Goal: Register for event/course

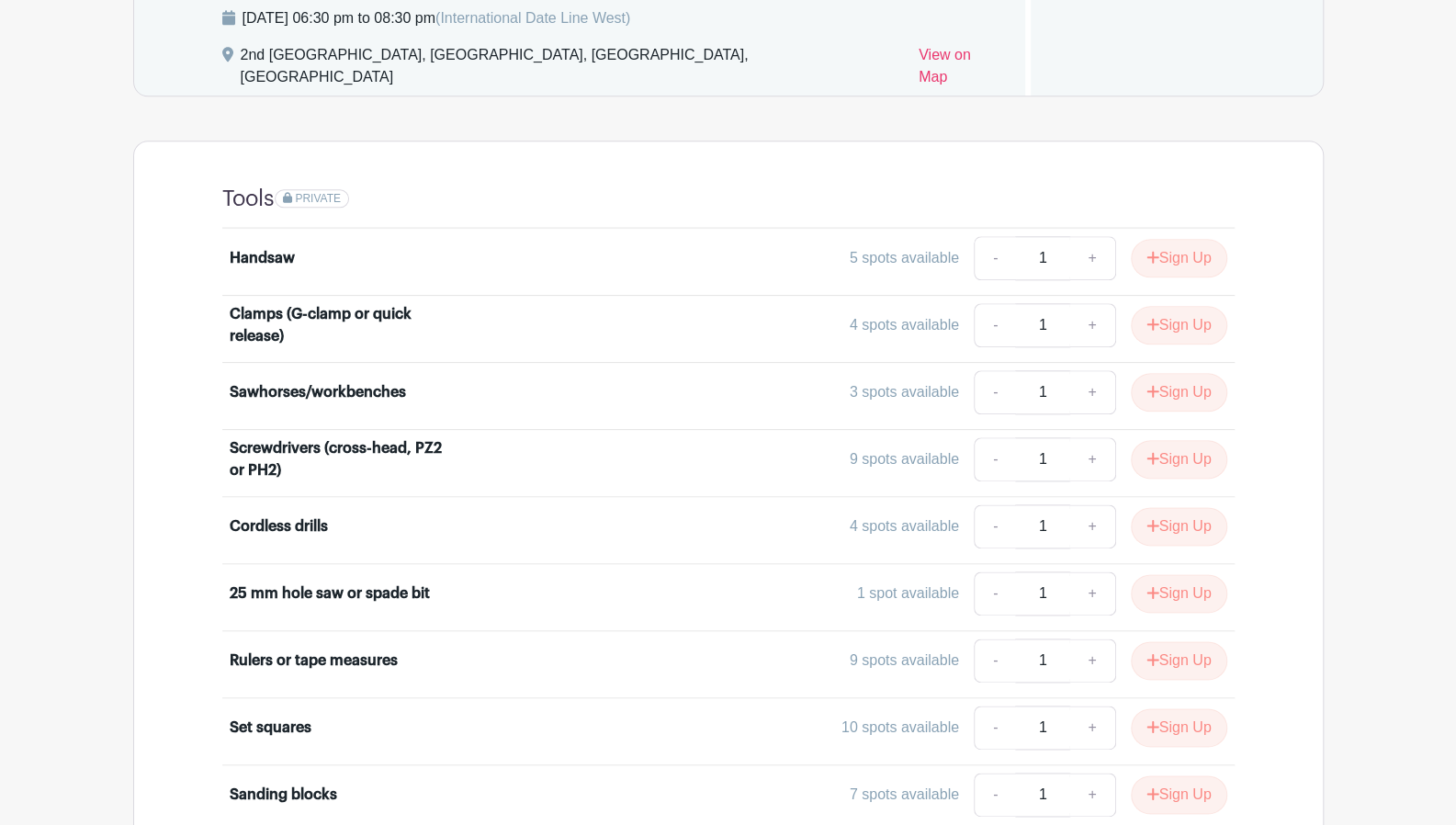
scroll to position [1176, 0]
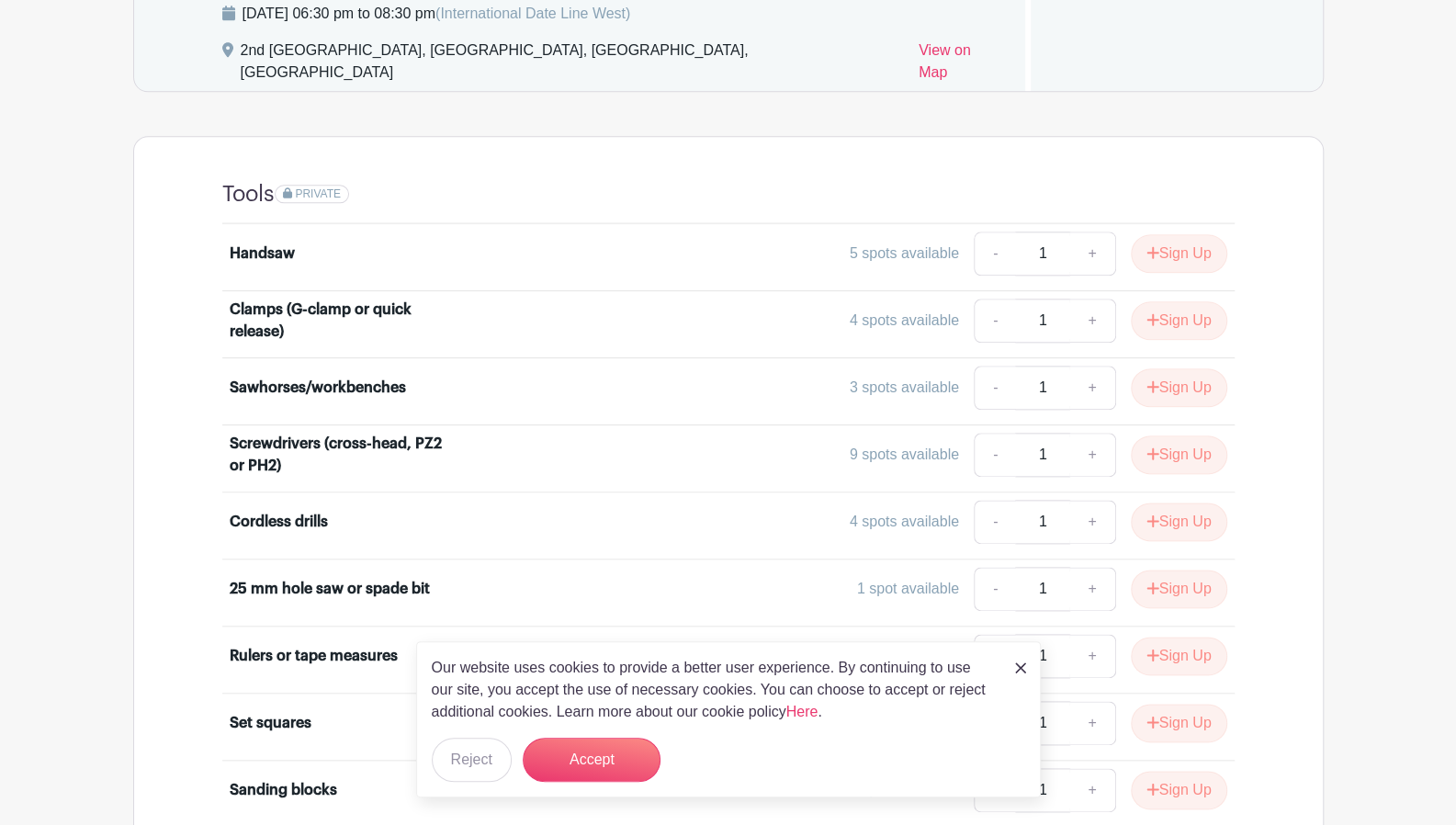
click at [315, 511] on div "Cordless drills" at bounding box center [278, 522] width 98 height 22
click at [878, 511] on div "4 spots available" at bounding box center [903, 522] width 110 height 22
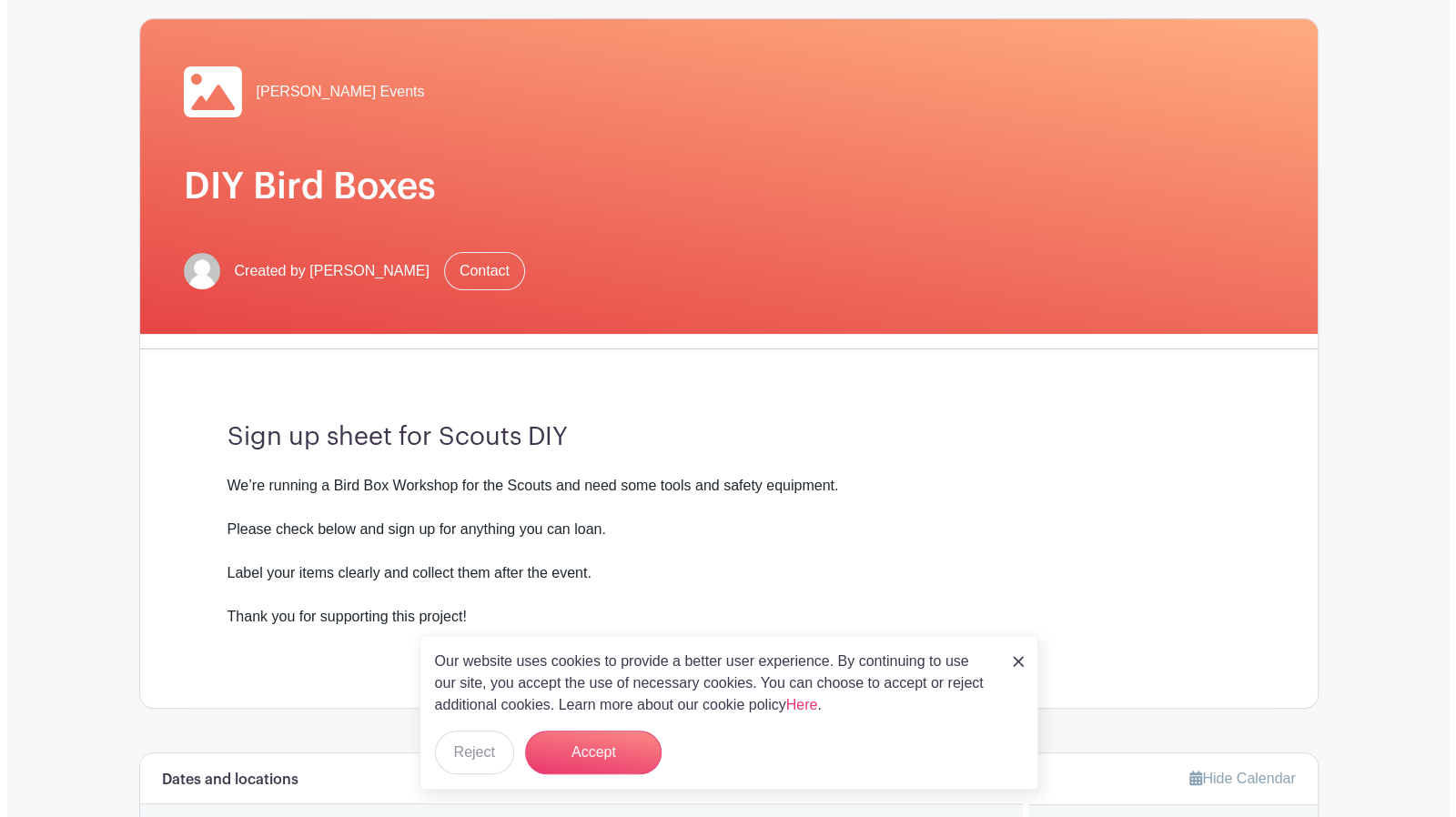
scroll to position [0, 0]
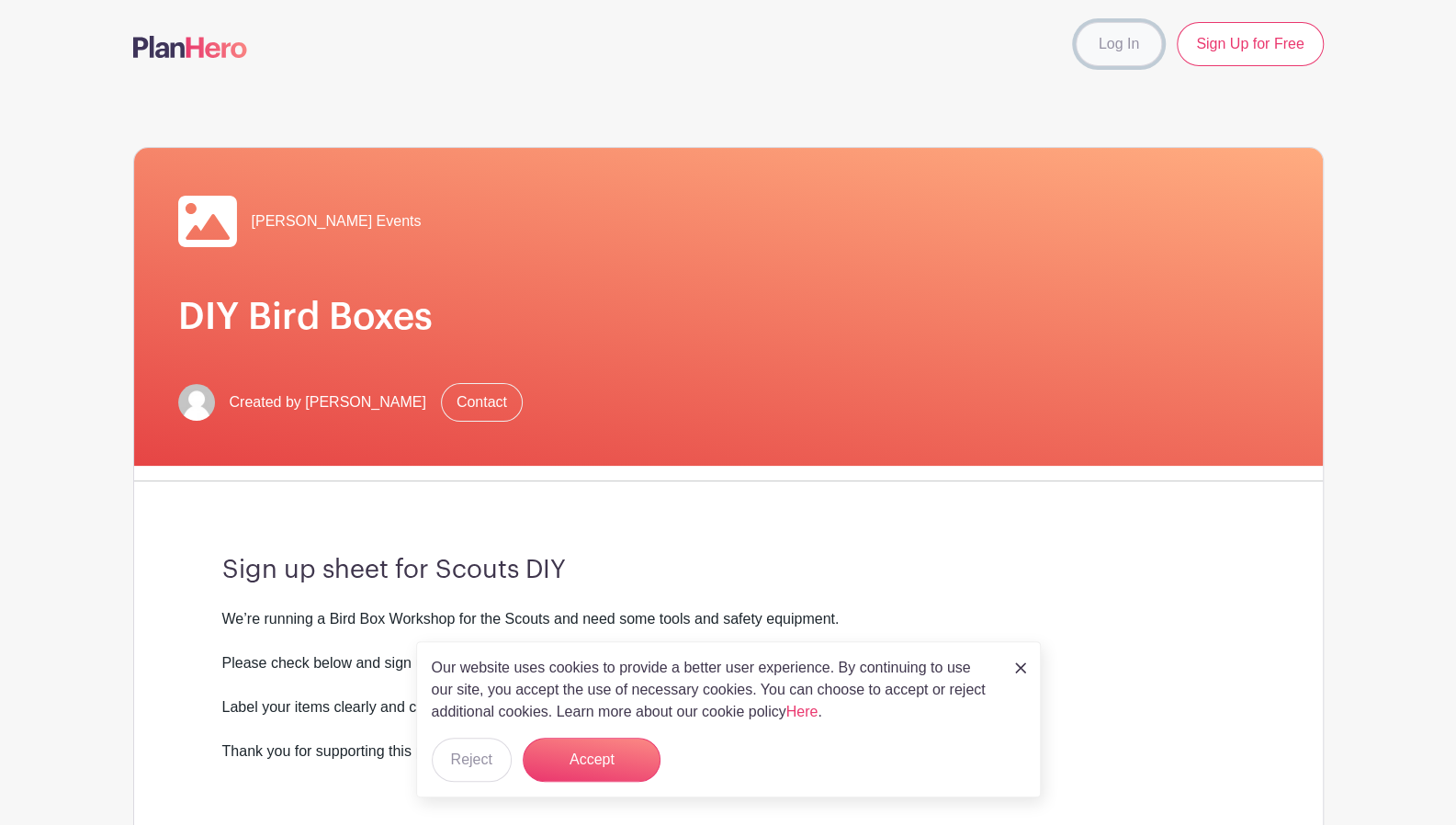
click at [1115, 47] on link "Log In" at bounding box center [1118, 44] width 86 height 44
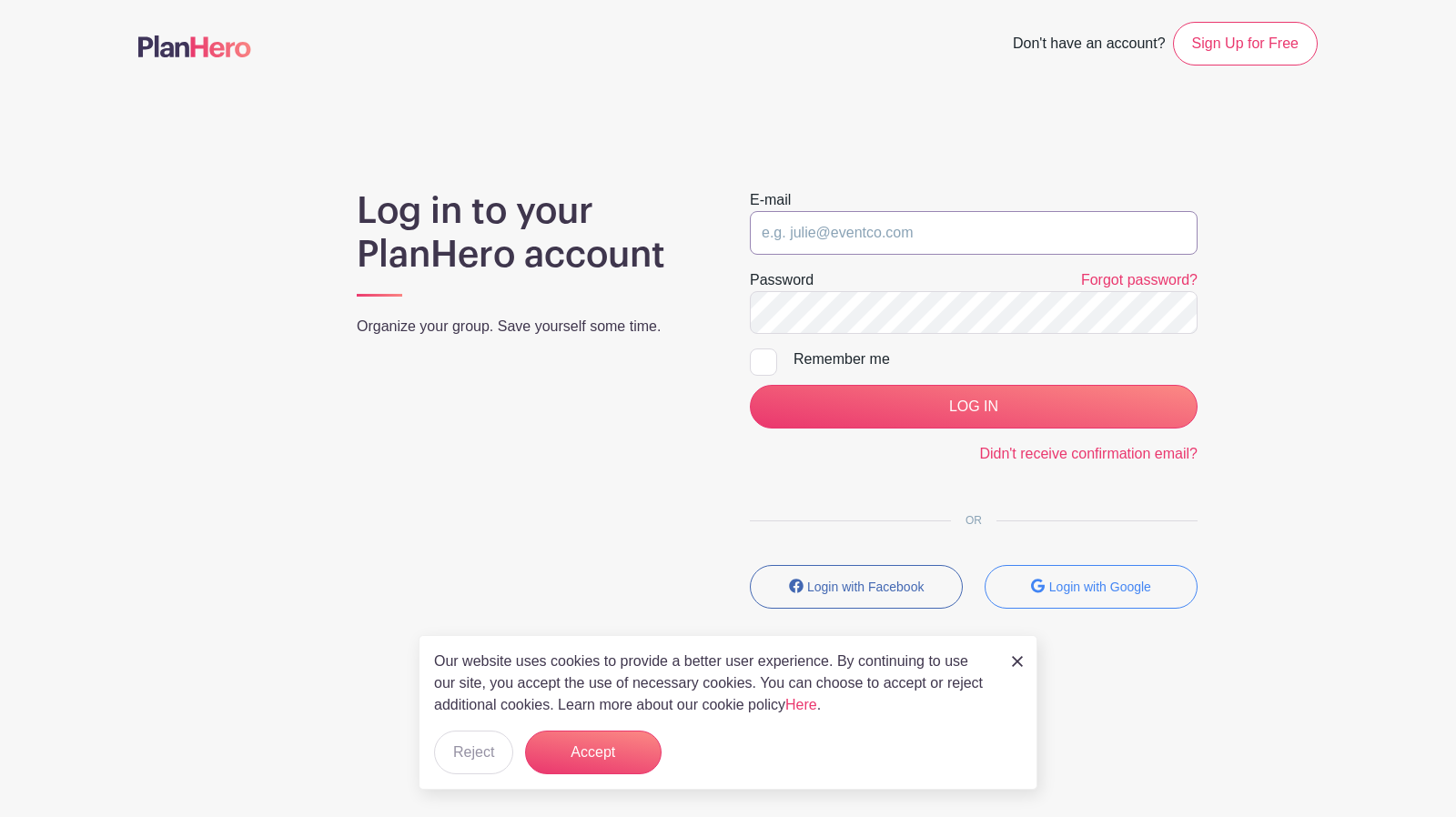
click at [1017, 216] on input "email" at bounding box center [974, 232] width 448 height 43
click at [988, 141] on main "Don't have an account? Sign Up for Free Log in to your PlanHero account Organiz…" at bounding box center [728, 368] width 1456 height 736
click at [1076, 570] on button "Login with Google" at bounding box center [1091, 586] width 213 height 43
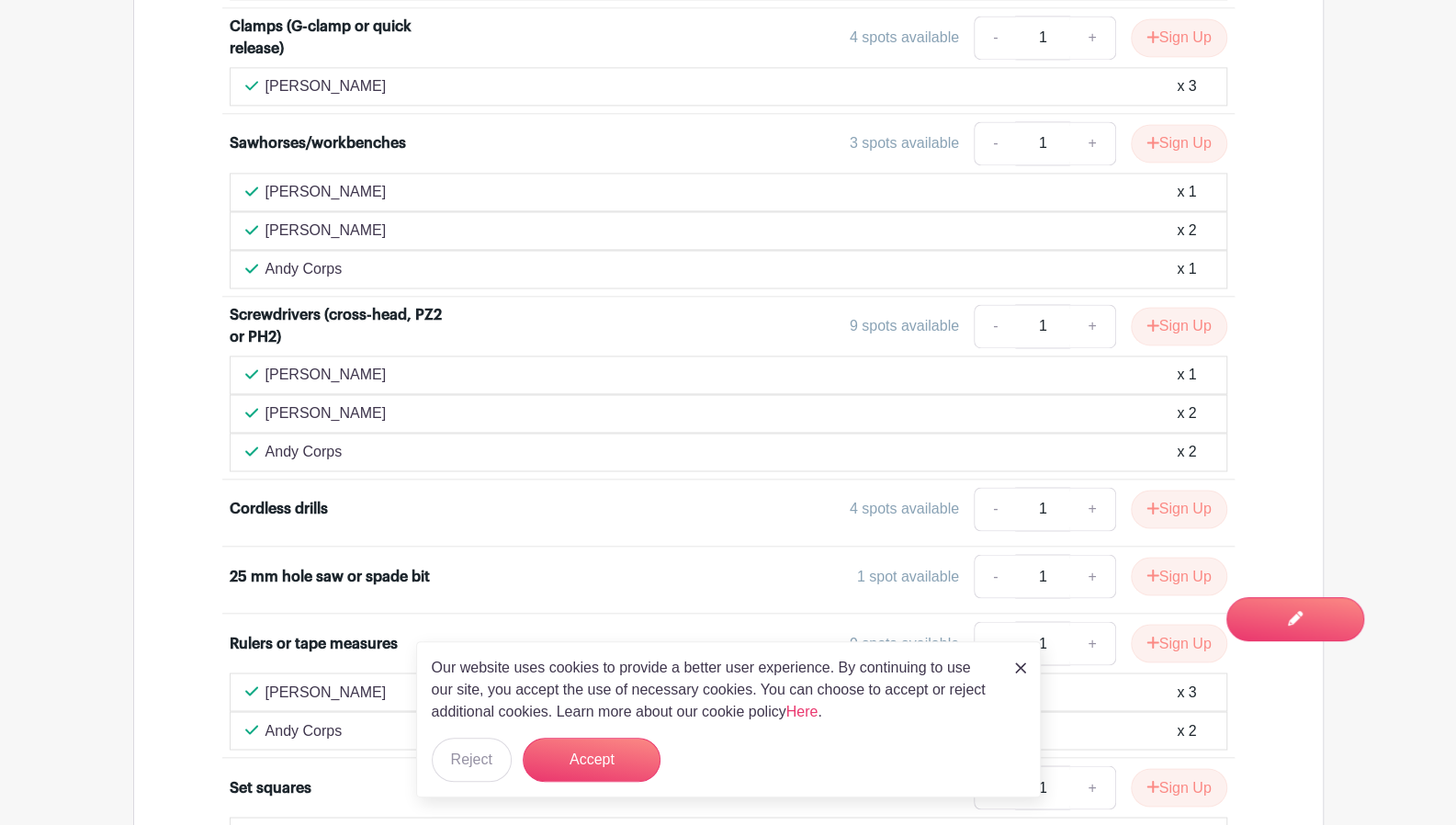
scroll to position [1665, 0]
click at [313, 496] on div "Cordless drills" at bounding box center [278, 507] width 98 height 22
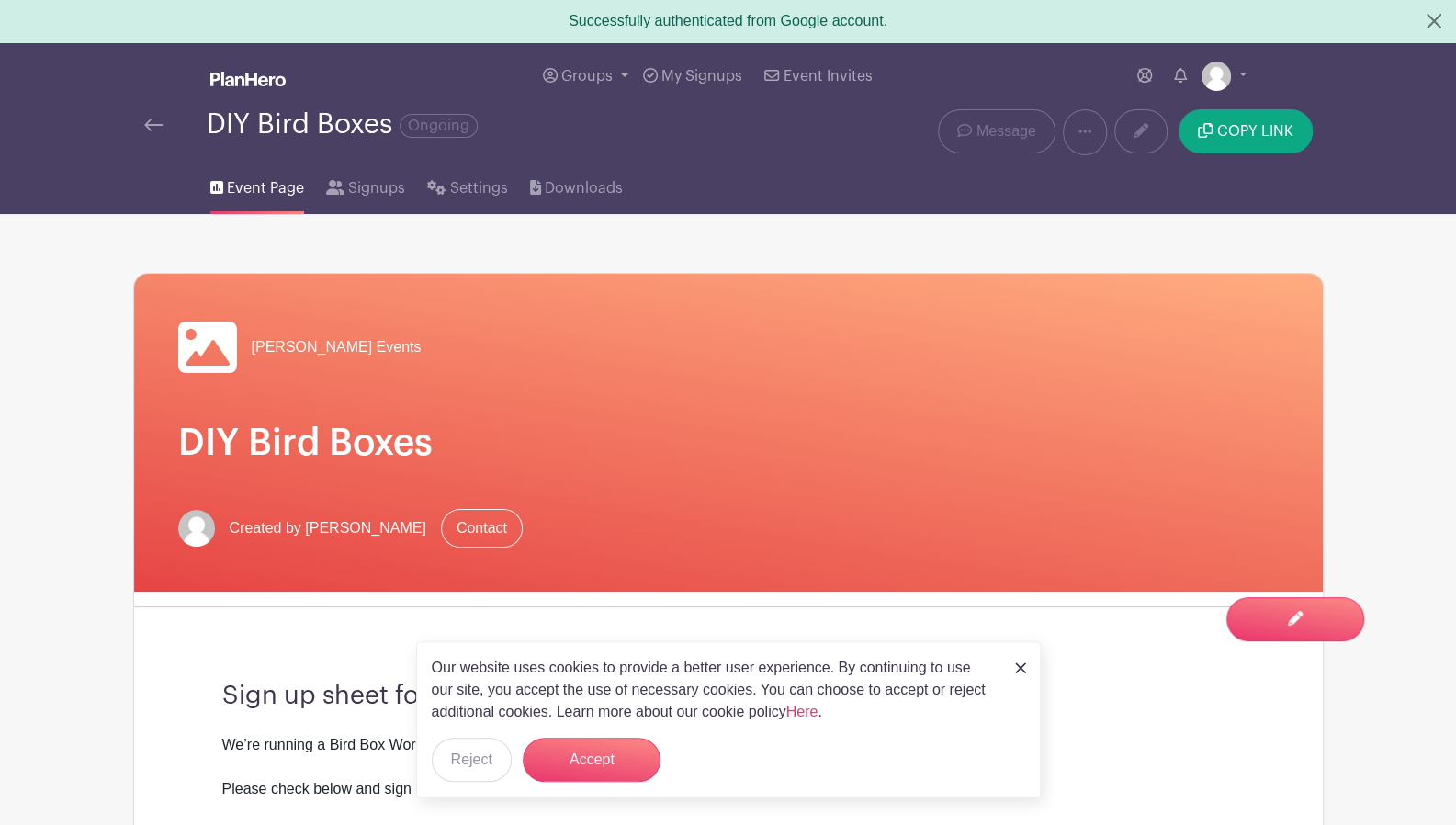
scroll to position [0, 0]
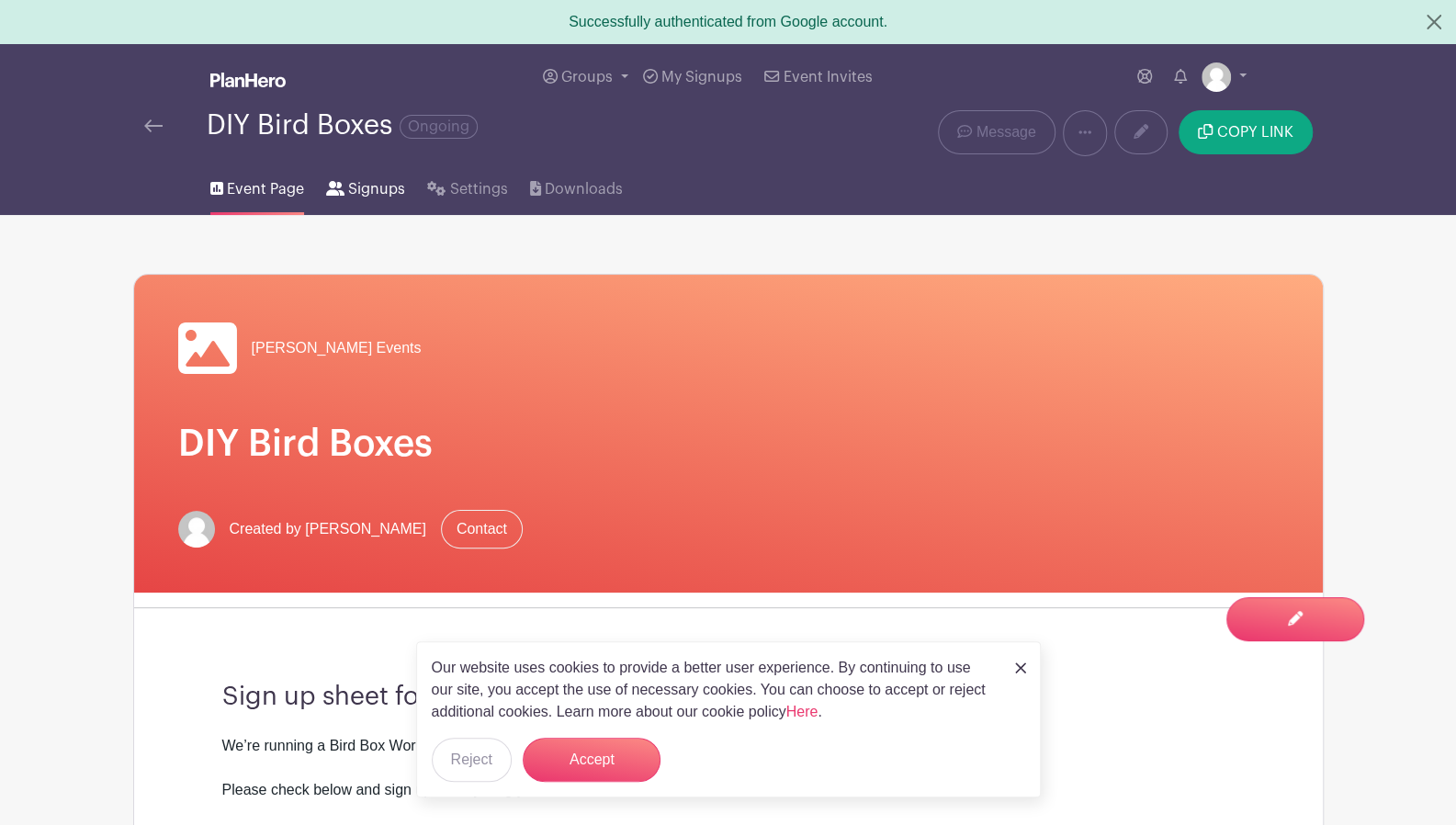
click at [388, 189] on span "Signups" at bounding box center [376, 189] width 57 height 22
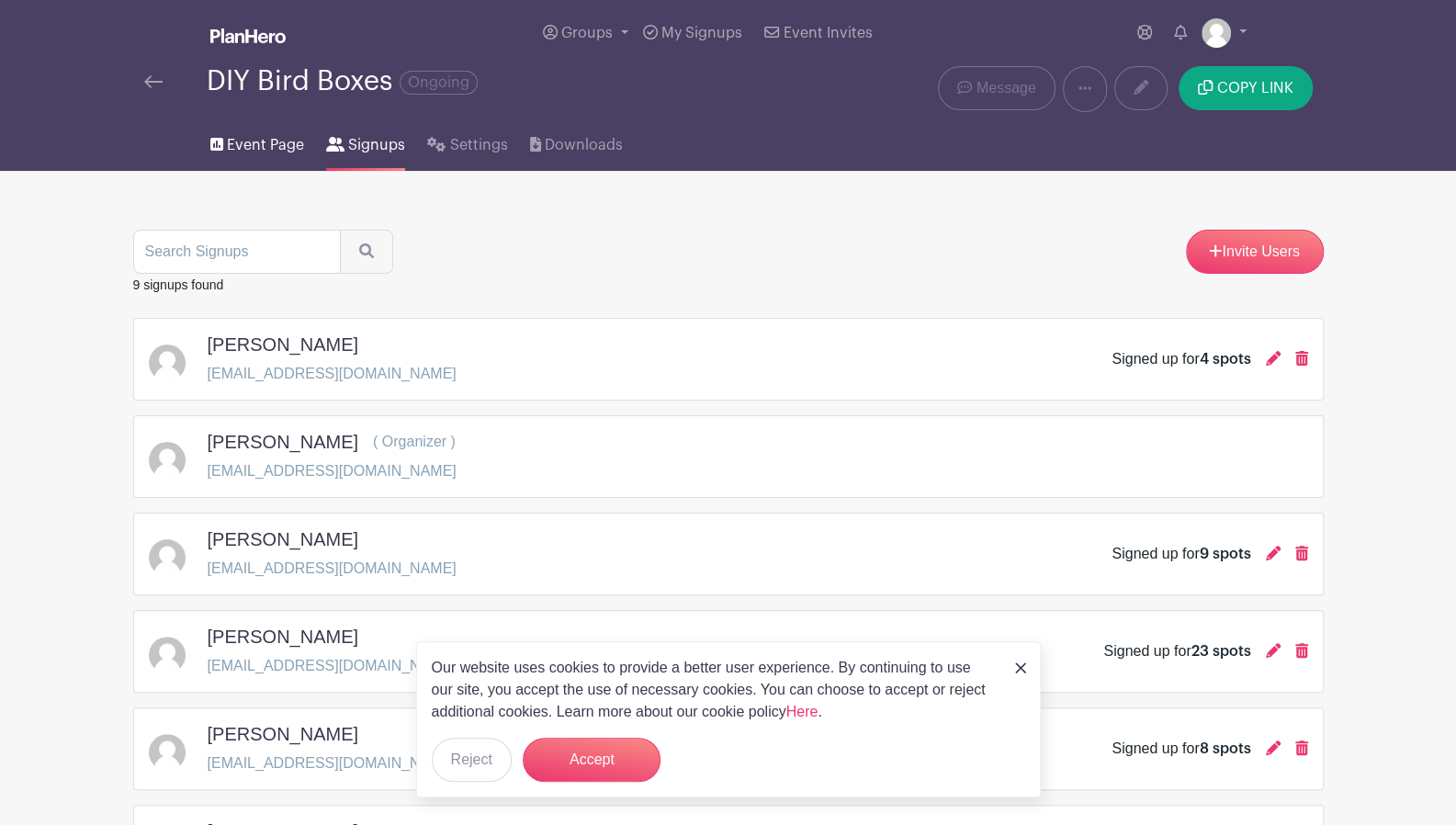
click at [257, 165] on link "Event Page" at bounding box center [257, 142] width 94 height 59
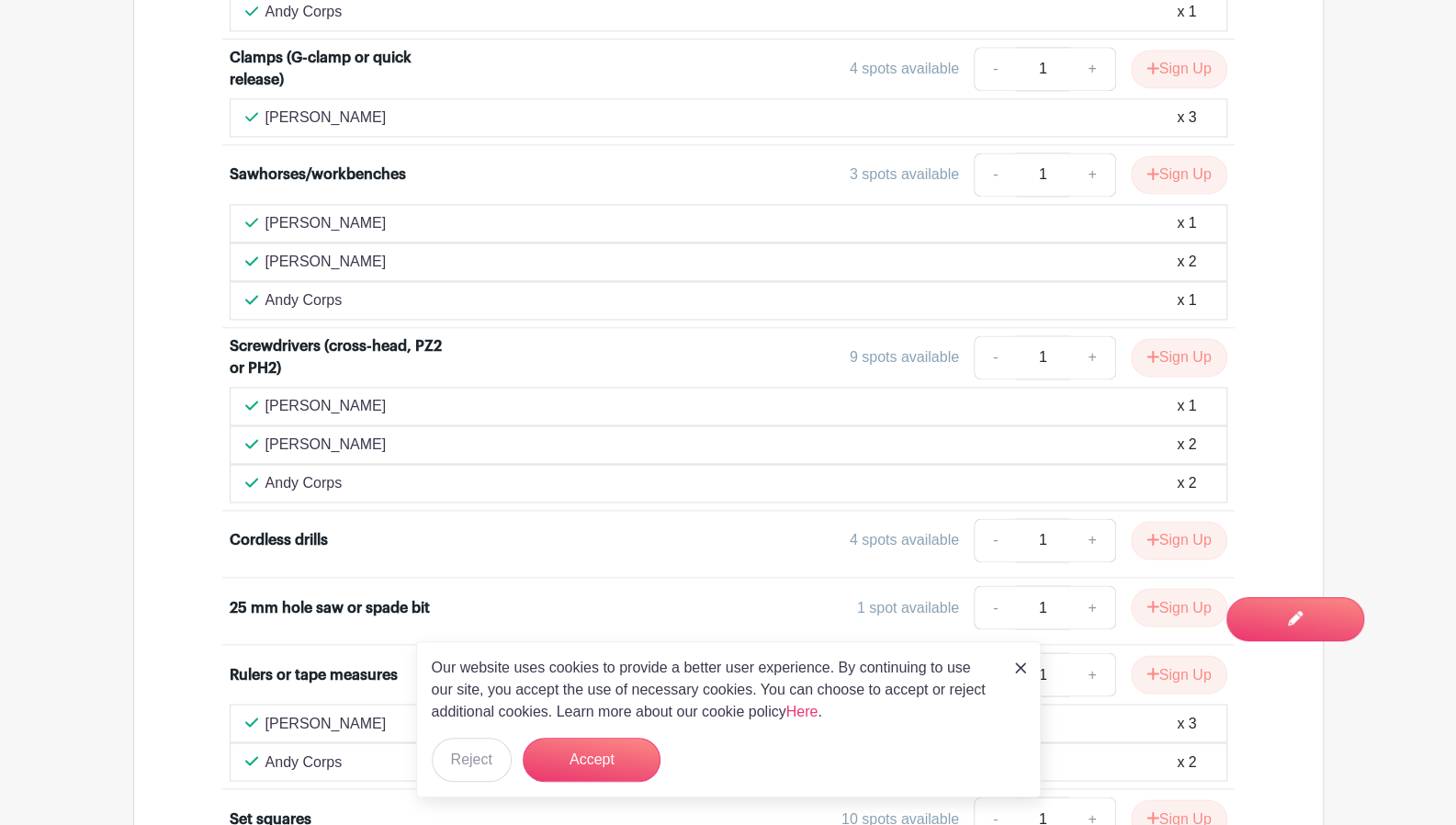
scroll to position [1590, 0]
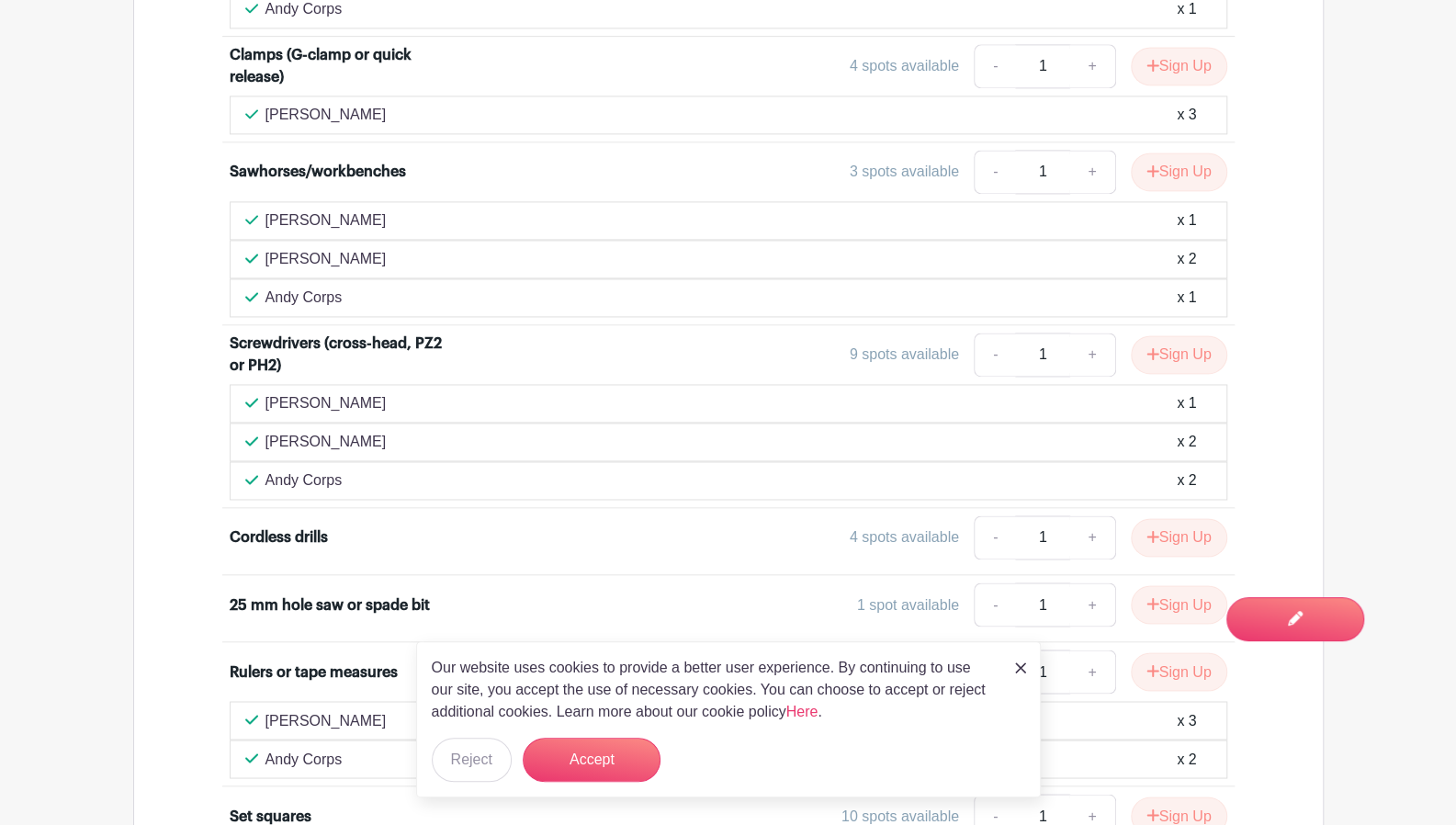
click at [250, 526] on div "Cordless drills" at bounding box center [278, 537] width 98 height 22
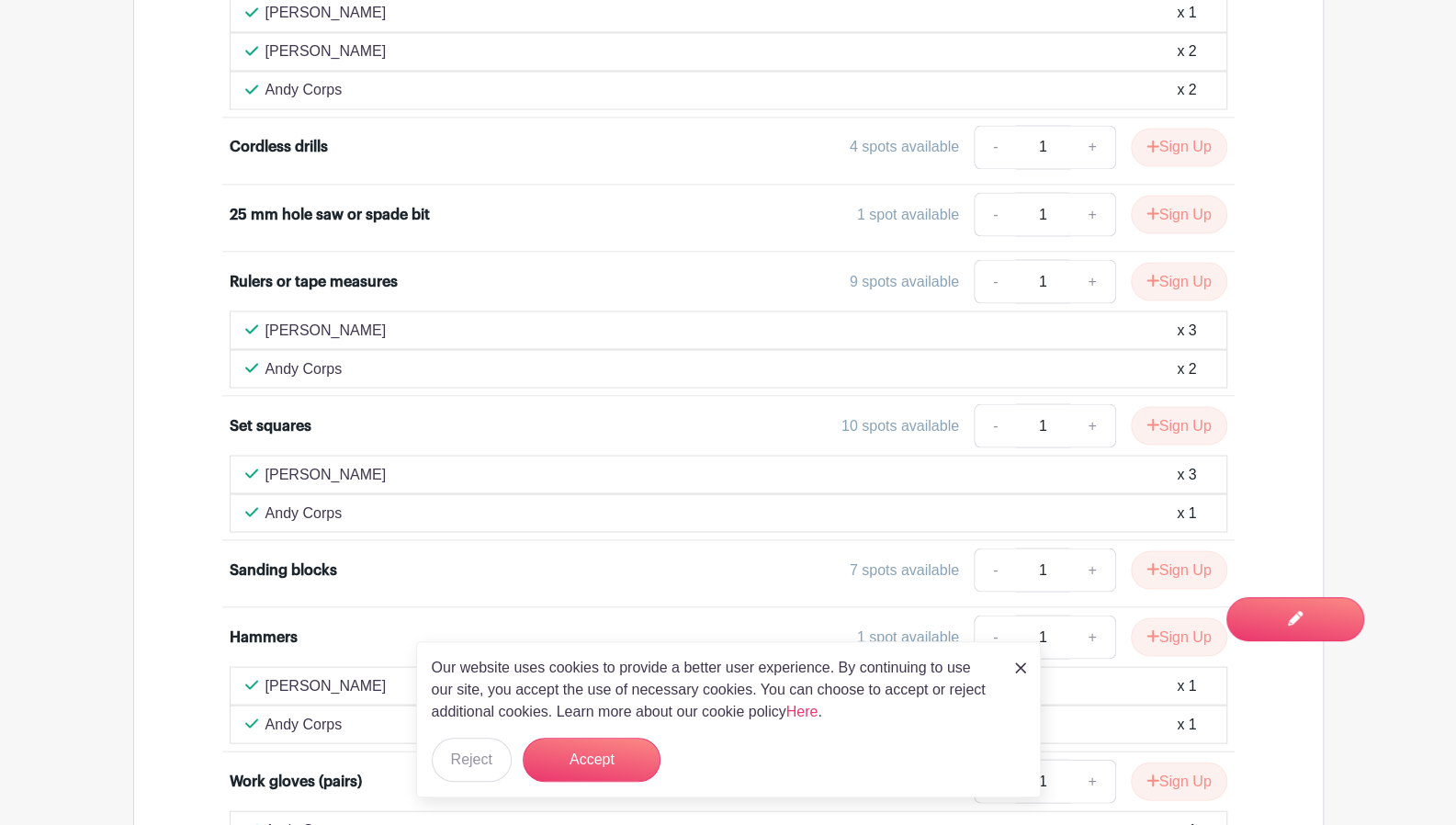
scroll to position [1981, 0]
click at [1091, 125] on link "+" at bounding box center [1092, 146] width 46 height 44
click at [1001, 125] on link "-" at bounding box center [995, 146] width 43 height 44
click at [1085, 125] on link "+" at bounding box center [1092, 146] width 46 height 44
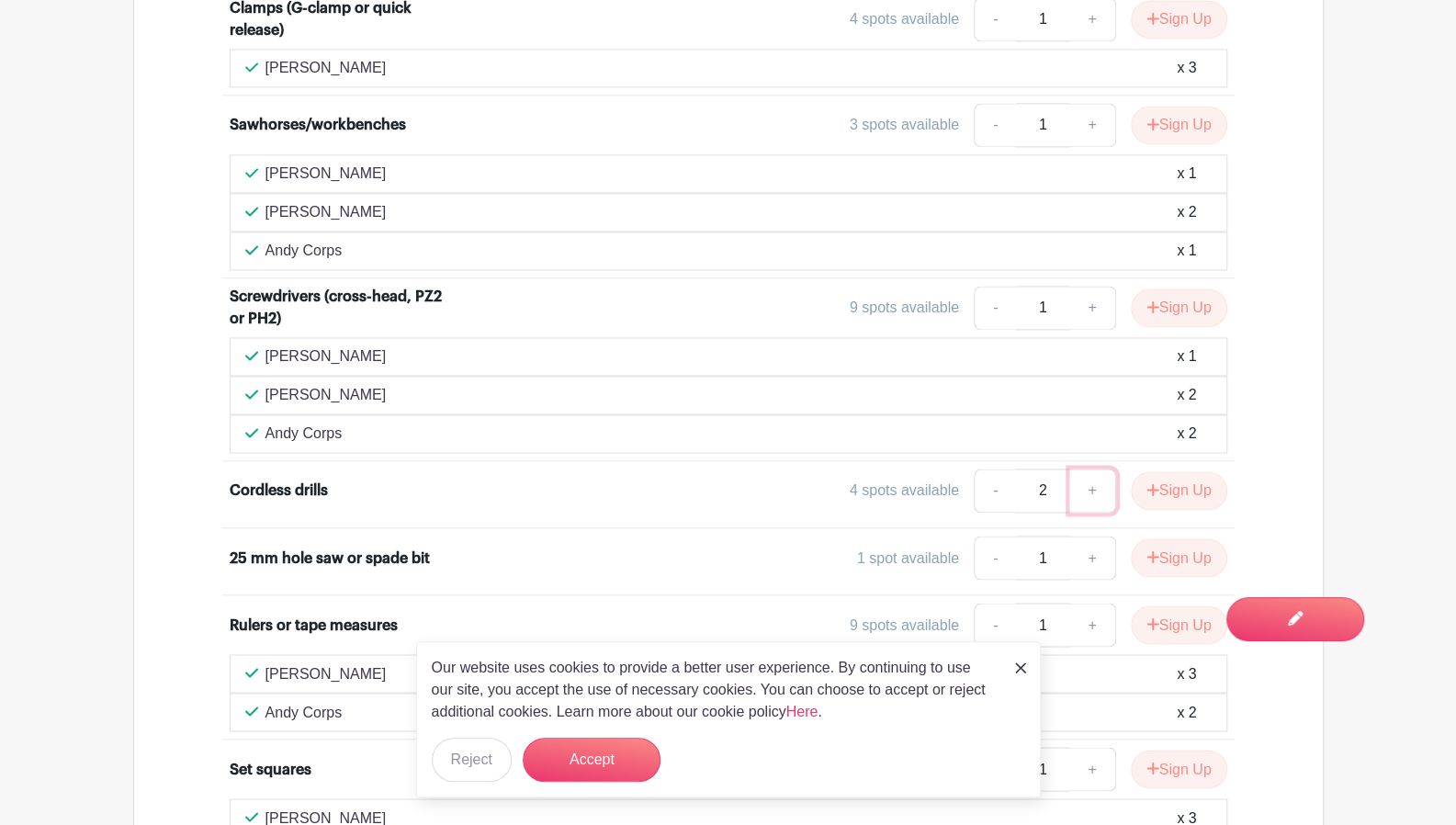
scroll to position [1640, 0]
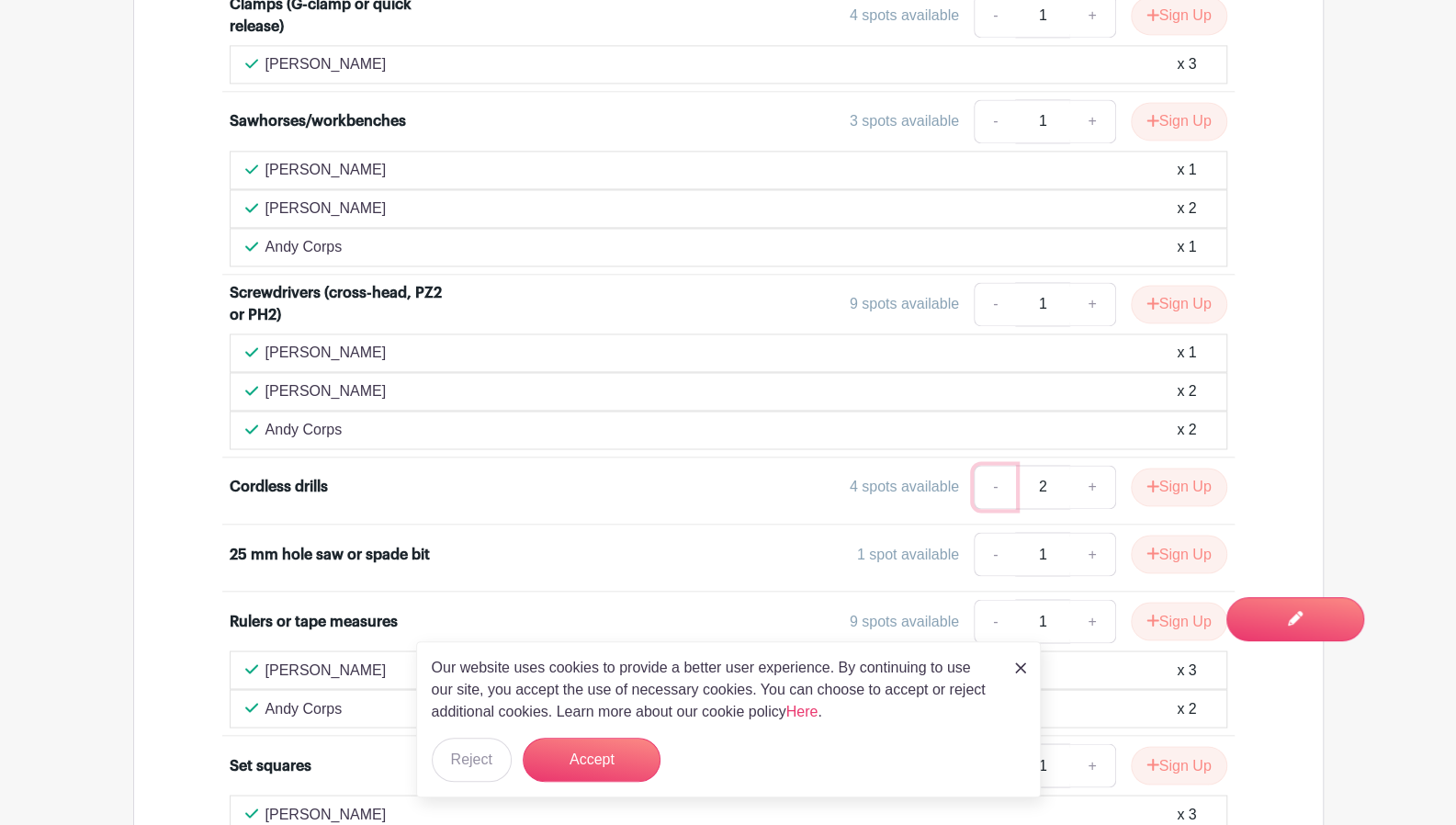
click at [996, 464] on link "-" at bounding box center [995, 486] width 43 height 44
type input "1"
click at [883, 464] on div "4 spots available - 1 + Sign Up" at bounding box center [853, 486] width 748 height 44
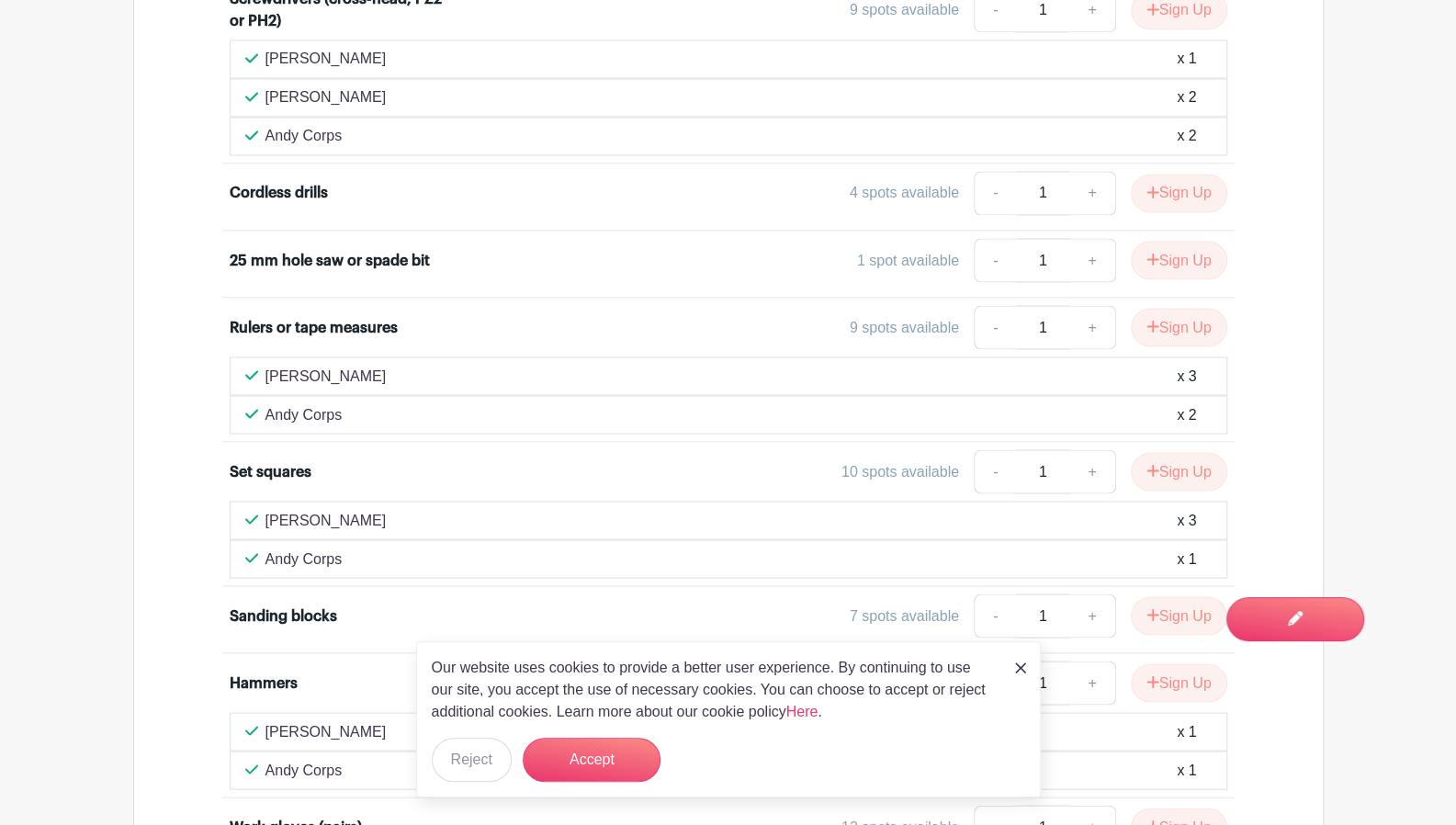
scroll to position [1936, 0]
